Goal: Find specific page/section: Find specific page/section

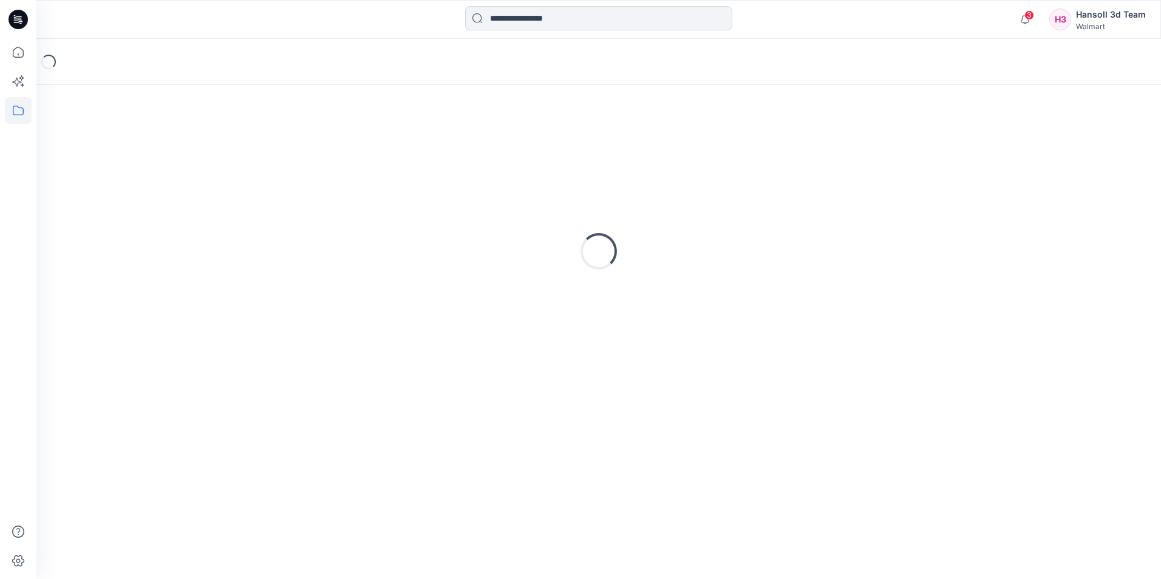
click at [582, 30] on input at bounding box center [598, 18] width 267 height 24
paste input "**********"
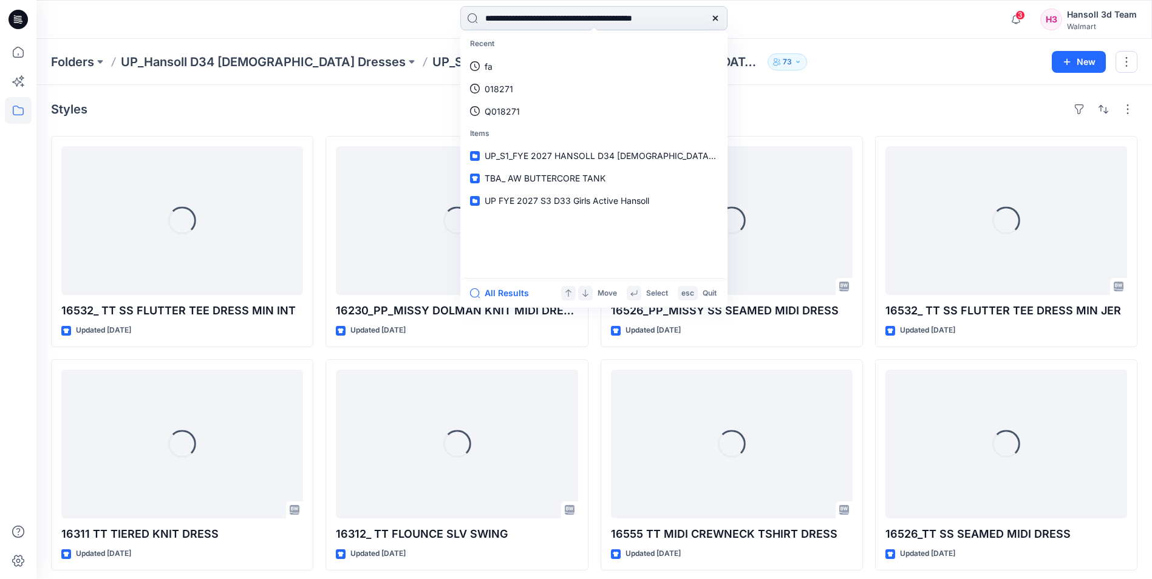
scroll to position [0, 10]
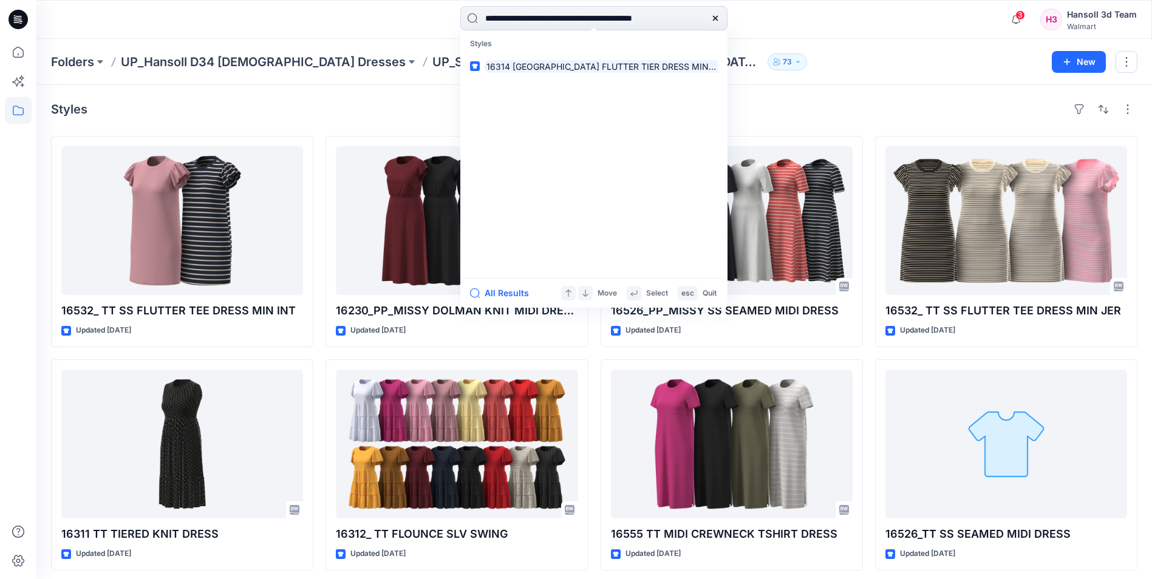
type input "**********"
click at [622, 64] on mark "16314 [GEOGRAPHIC_DATA] FLUTTER TIER DRESS MINI INT" at bounding box center [606, 66] width 245 height 14
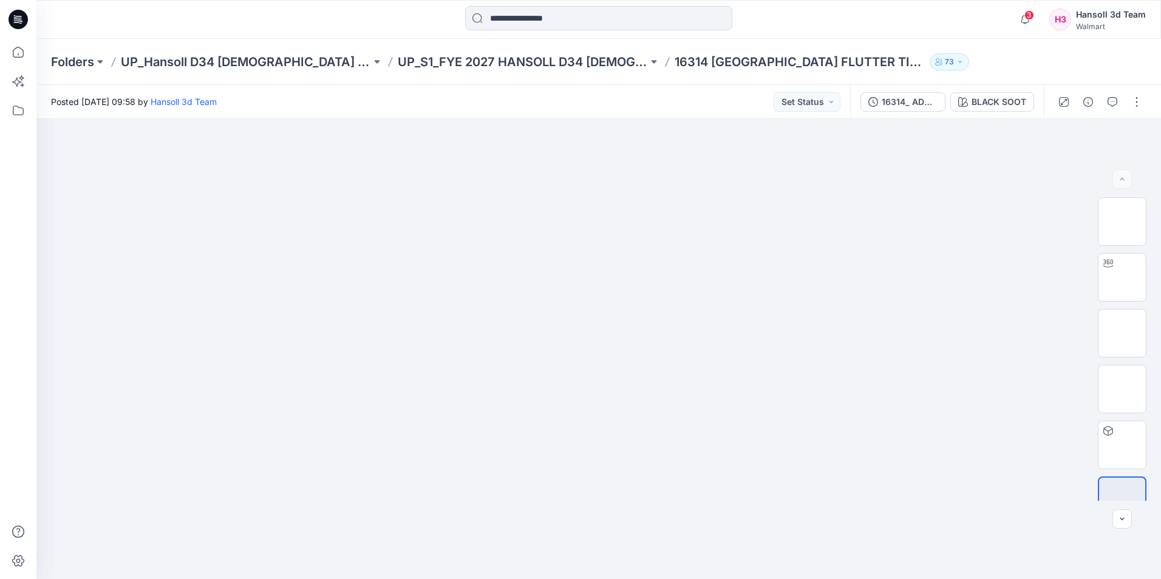
click at [864, 17] on div at bounding box center [598, 19] width 562 height 27
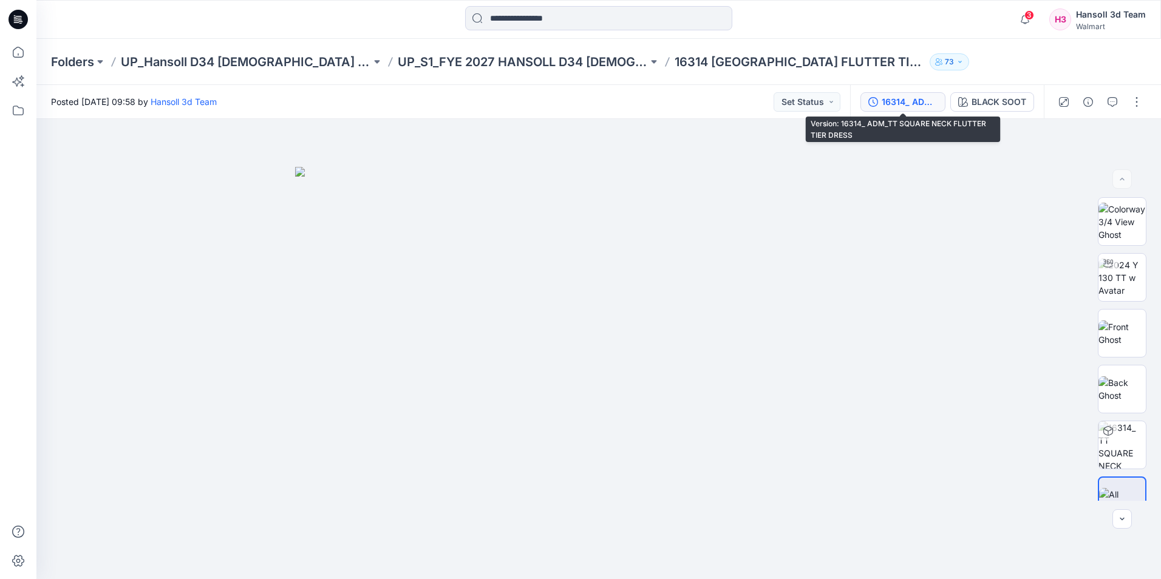
click at [908, 100] on div "16314_ ADM_TT SQUARE NECK FLUTTER TIER DRESS" at bounding box center [909, 101] width 56 height 13
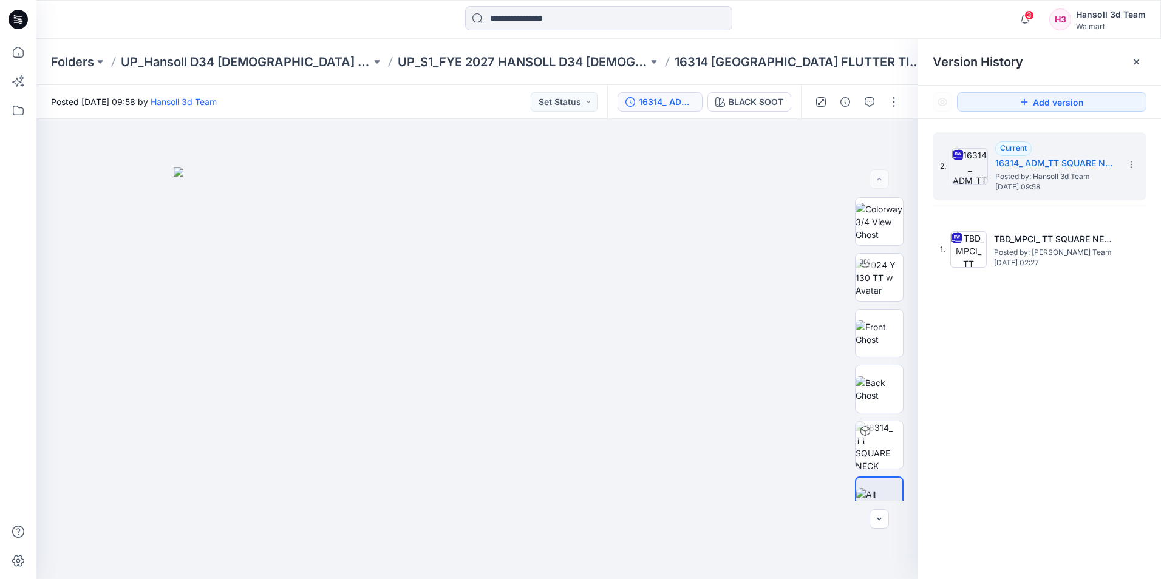
click at [1041, 362] on div "2. Current 16314_ ADM_TT SQUARE NECK FLUTTER TIER DRESS Posted by: Hansoll 3d T…" at bounding box center [1039, 358] width 243 height 478
click at [1026, 89] on div "Add version" at bounding box center [1039, 102] width 243 height 33
click at [1027, 104] on icon at bounding box center [1024, 102] width 10 height 10
click at [1010, 341] on div "2. Current 16314_ ADM_TT SQUARE NECK FLUTTER TIER DRESS Posted by: Hansoll 3d T…" at bounding box center [1039, 358] width 243 height 478
